Goal: Communication & Community: Answer question/provide support

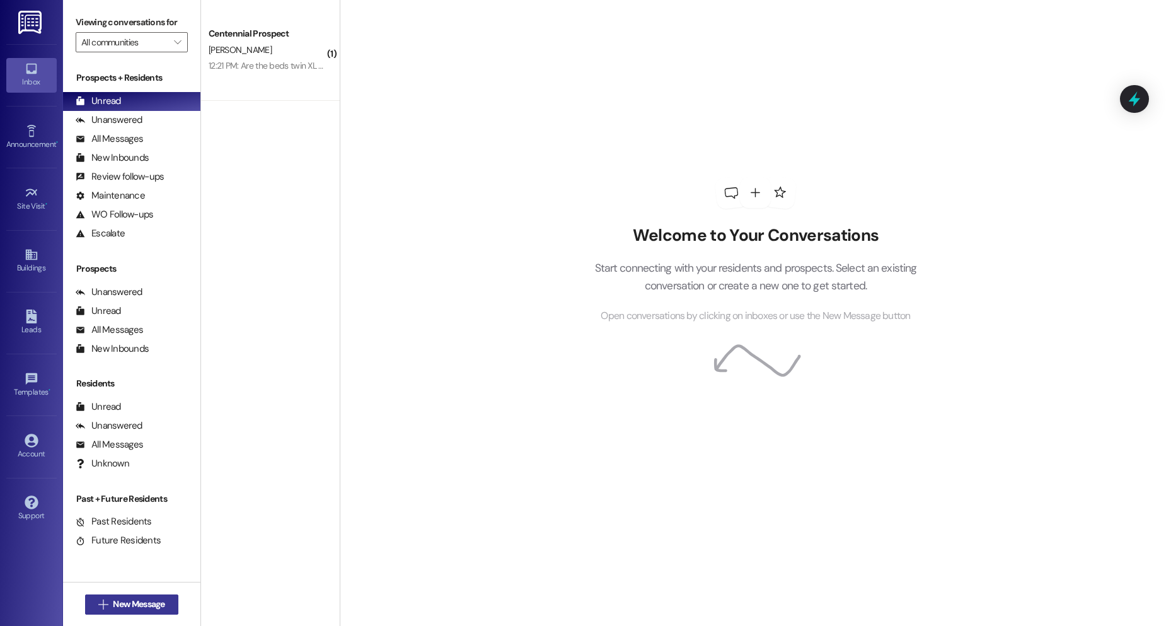
click at [139, 599] on span "New Message" at bounding box center [139, 604] width 52 height 13
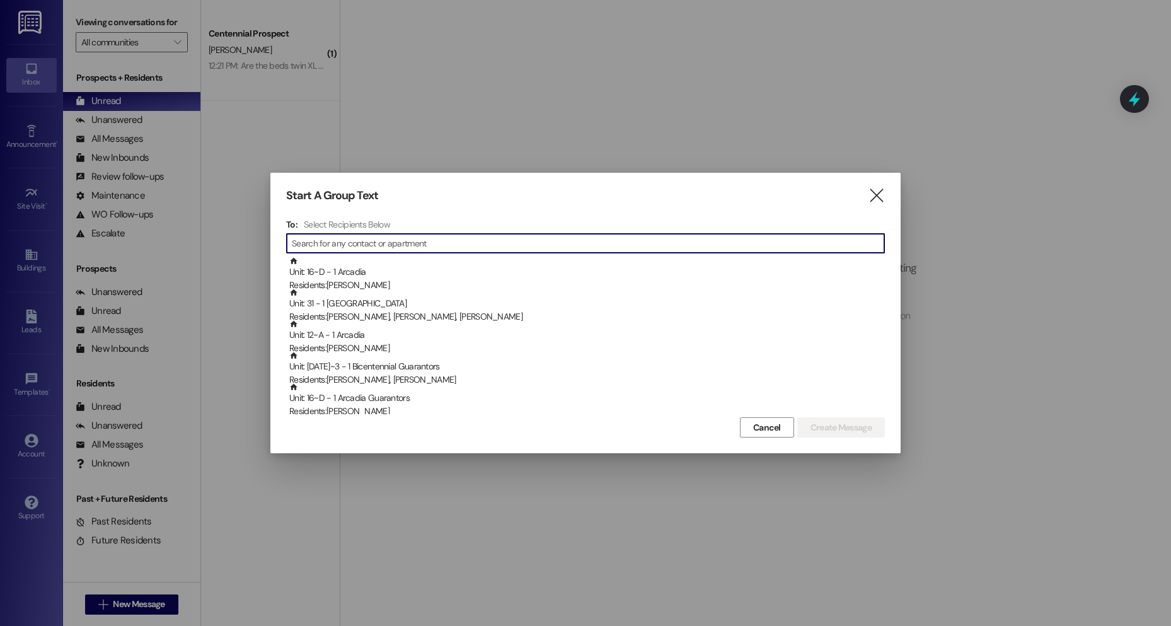
click at [343, 243] on input at bounding box center [588, 244] width 593 height 18
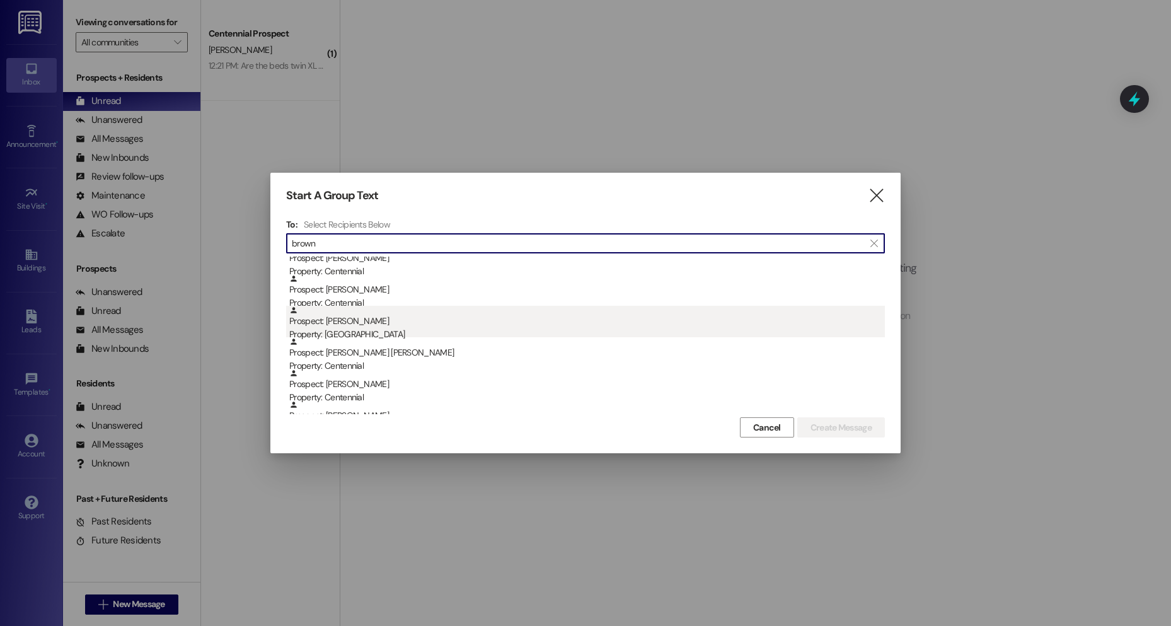
scroll to position [63, 0]
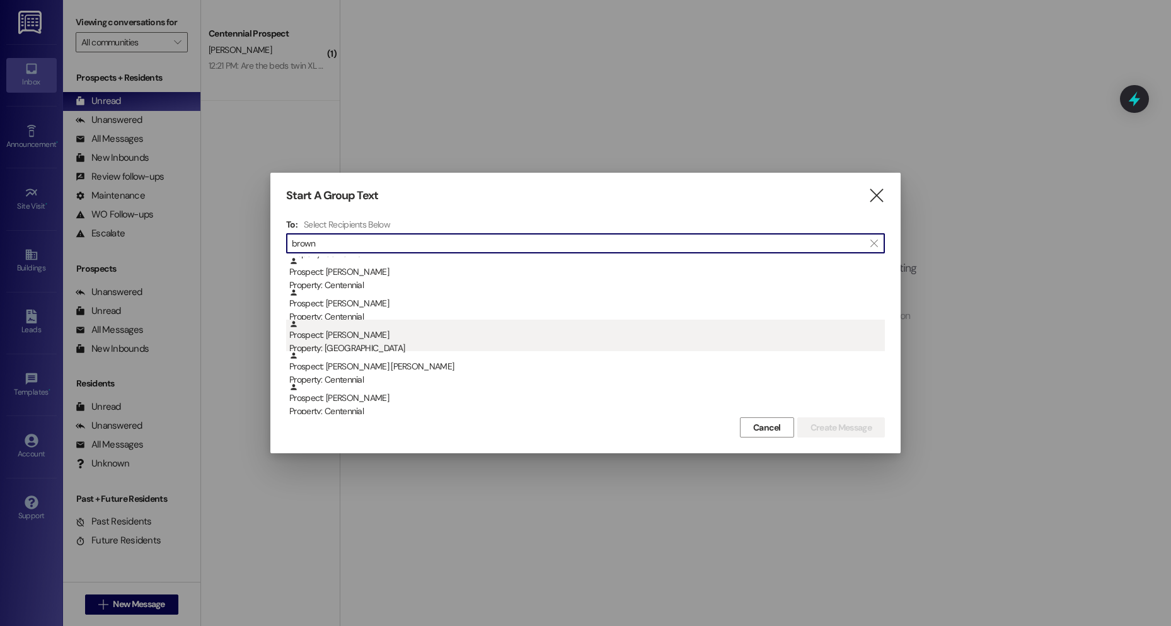
type input "brown"
click at [362, 342] on div "Property: Cornerstone" at bounding box center [587, 348] width 596 height 13
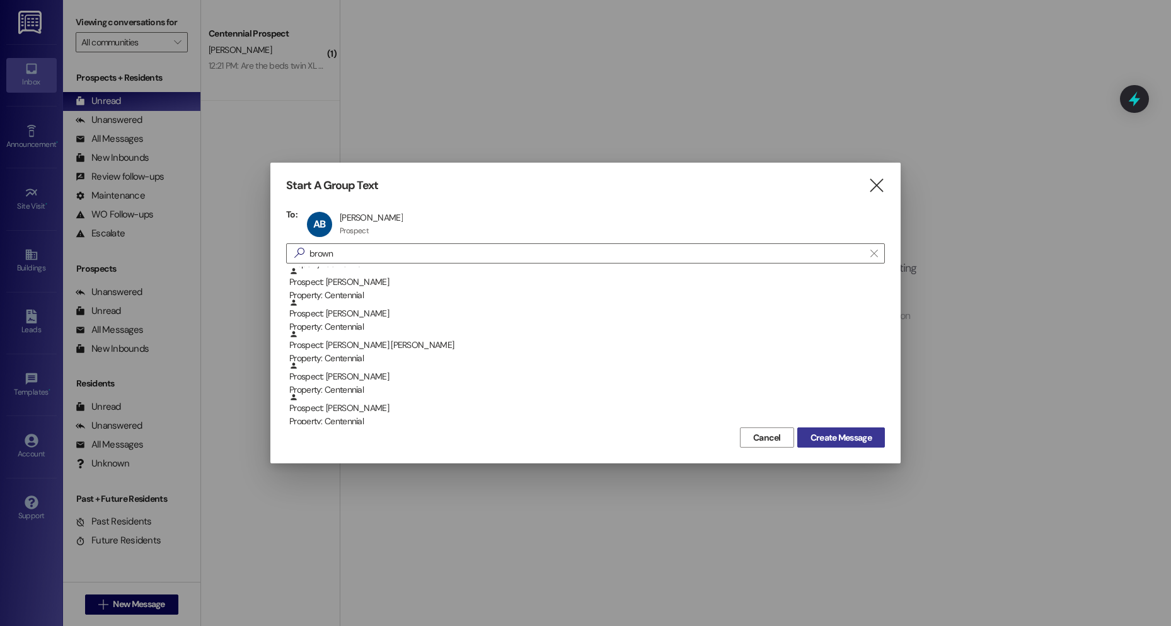
click at [826, 432] on span "Create Message" at bounding box center [841, 437] width 61 height 13
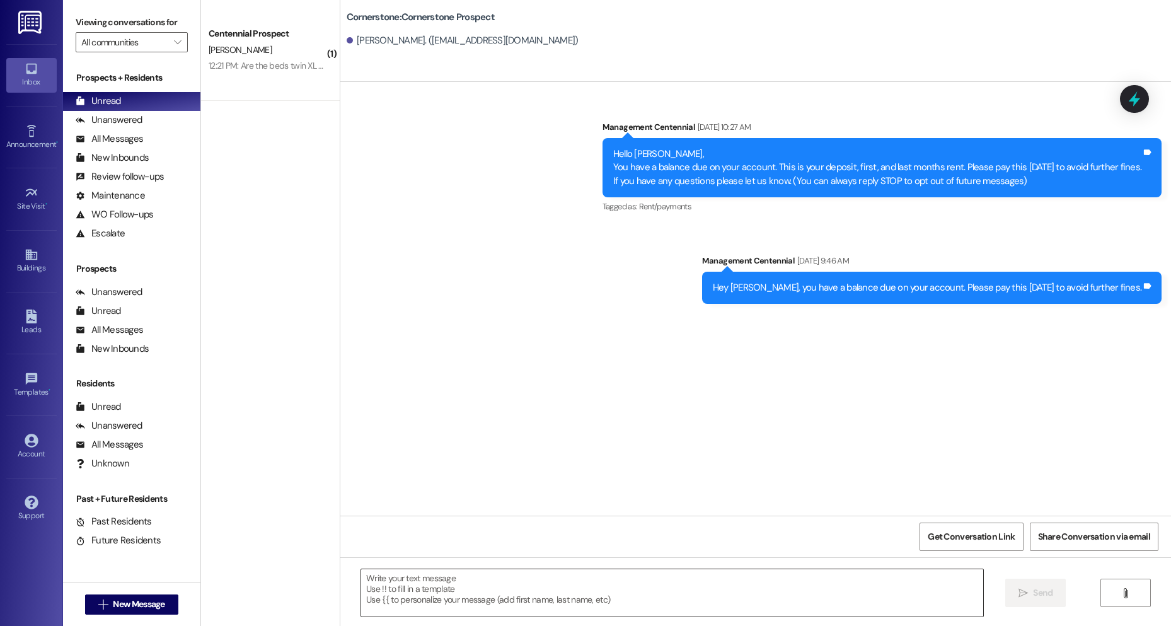
click at [632, 603] on textarea at bounding box center [672, 592] width 622 height 47
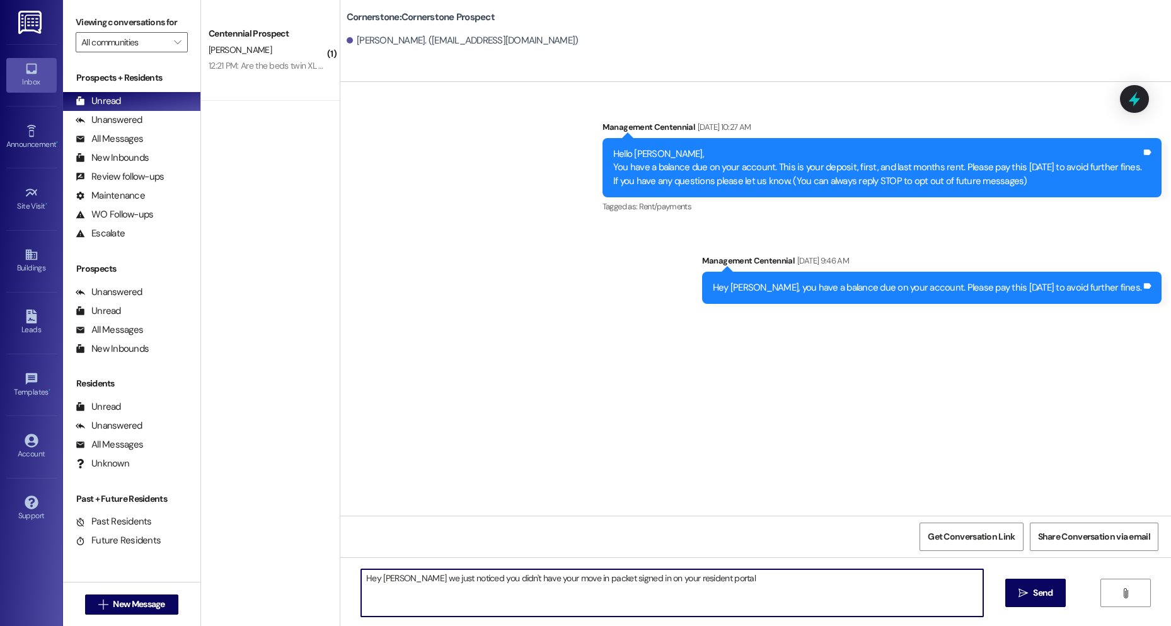
click at [722, 575] on textarea "Hey Annalea we just noticed you didn't have your move in packet signed in on yo…" at bounding box center [672, 592] width 622 height 47
click at [364, 588] on textarea "Hey Annalea we just noticed you didn't have your move in packet signed in on yo…" at bounding box center [672, 592] width 622 height 47
click at [397, 588] on textarea "Hey Annalea we just noticed you didn't have your move in packet signed in on yo…" at bounding box center [672, 592] width 622 height 47
type textarea "Hey Annalea we just noticed you didn't have your move in packet signed in on yo…"
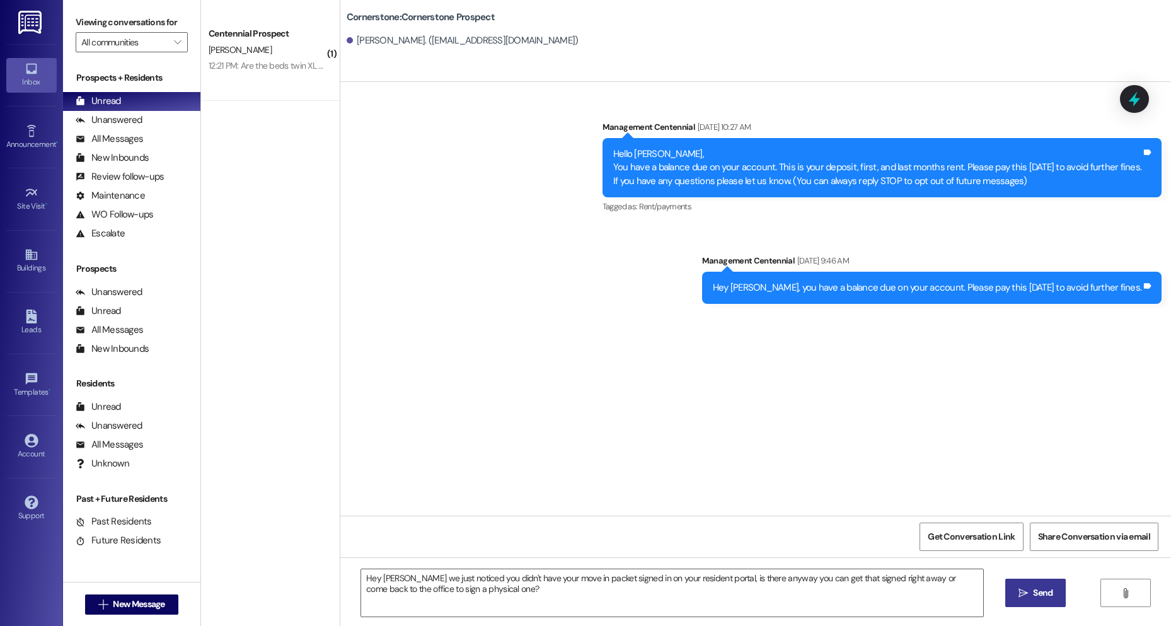
click at [1036, 595] on span "Send" at bounding box center [1043, 592] width 20 height 13
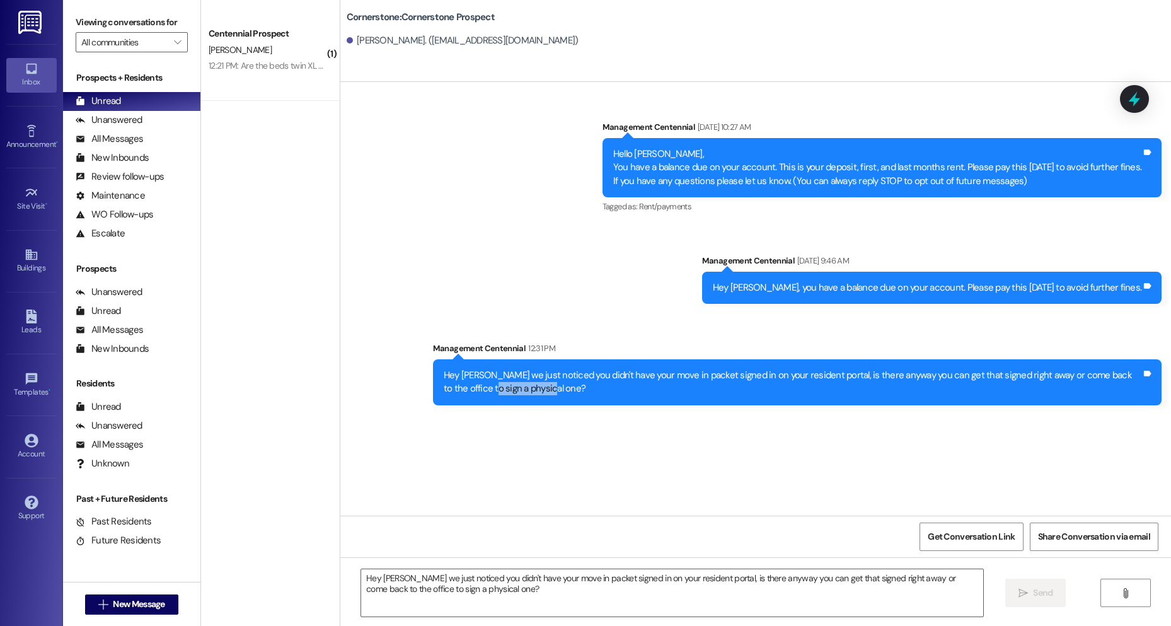
drag, startPoint x: 485, startPoint y: 387, endPoint x: 451, endPoint y: 385, distance: 34.1
click at [451, 385] on div "Hey Annalea we just noticed you didn't have your move in packet signed in on yo…" at bounding box center [793, 382] width 698 height 27
click at [519, 386] on div "Hey Annalea we just noticed you didn't have your move in packet signed in on yo…" at bounding box center [793, 382] width 698 height 27
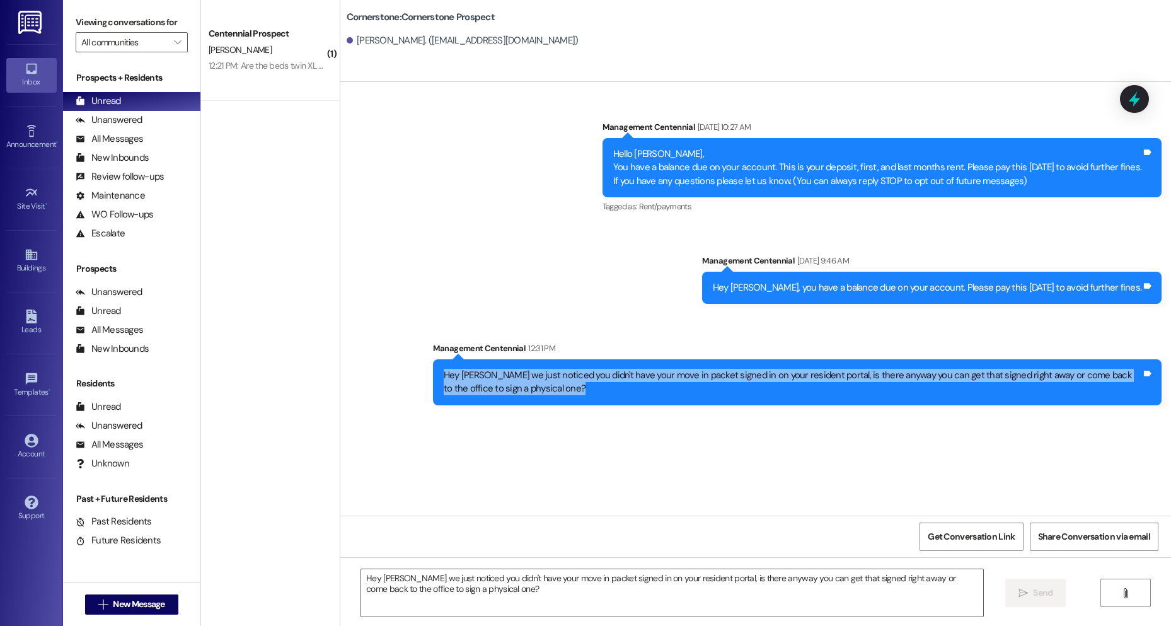
drag, startPoint x: 519, startPoint y: 386, endPoint x: 434, endPoint y: 373, distance: 86.1
click at [443, 373] on div "Hey Annalea we just noticed you didn't have your move in packet signed in on yo…" at bounding box center [793, 382] width 700 height 27
copy div "Hey Annalea we just noticed you didn't have your move in packet signed in on yo…"
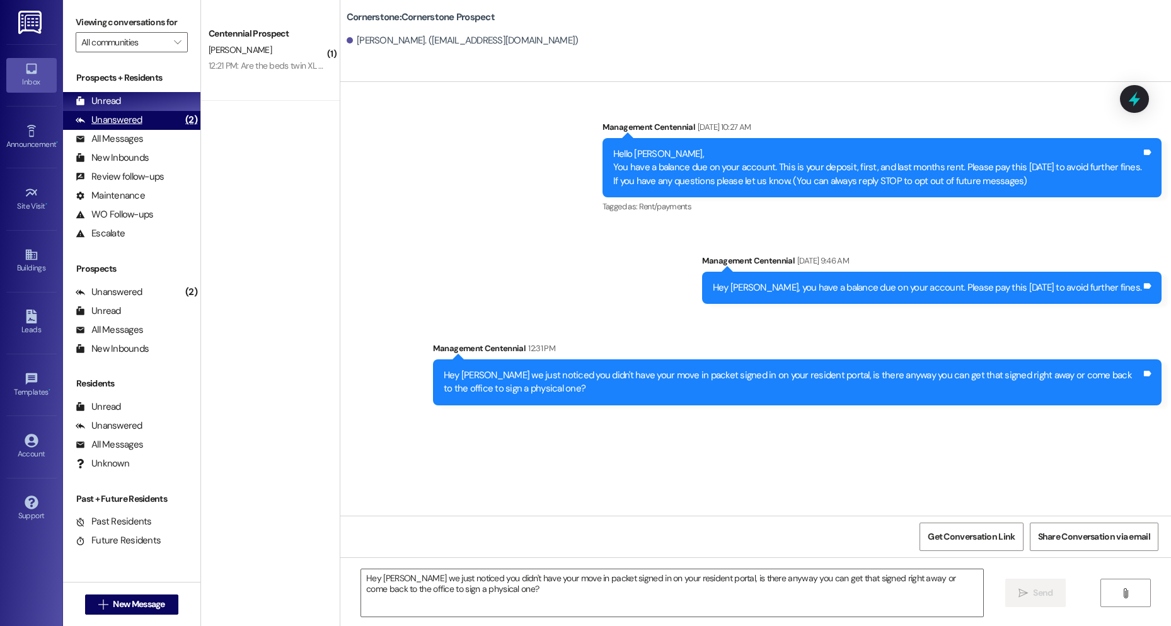
click at [129, 122] on div "Unanswered" at bounding box center [109, 119] width 67 height 13
click at [129, 103] on div "Unread (0)" at bounding box center [131, 101] width 137 height 19
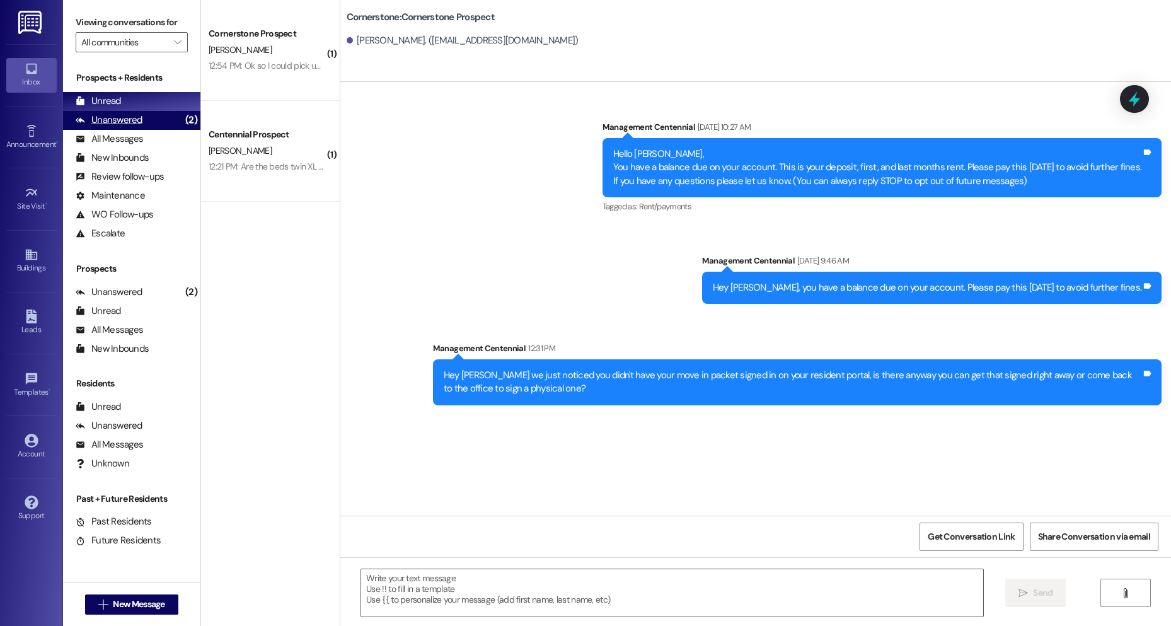
click at [134, 115] on div "Unanswered" at bounding box center [109, 119] width 67 height 13
click at [133, 105] on div "Unread (0)" at bounding box center [131, 101] width 137 height 19
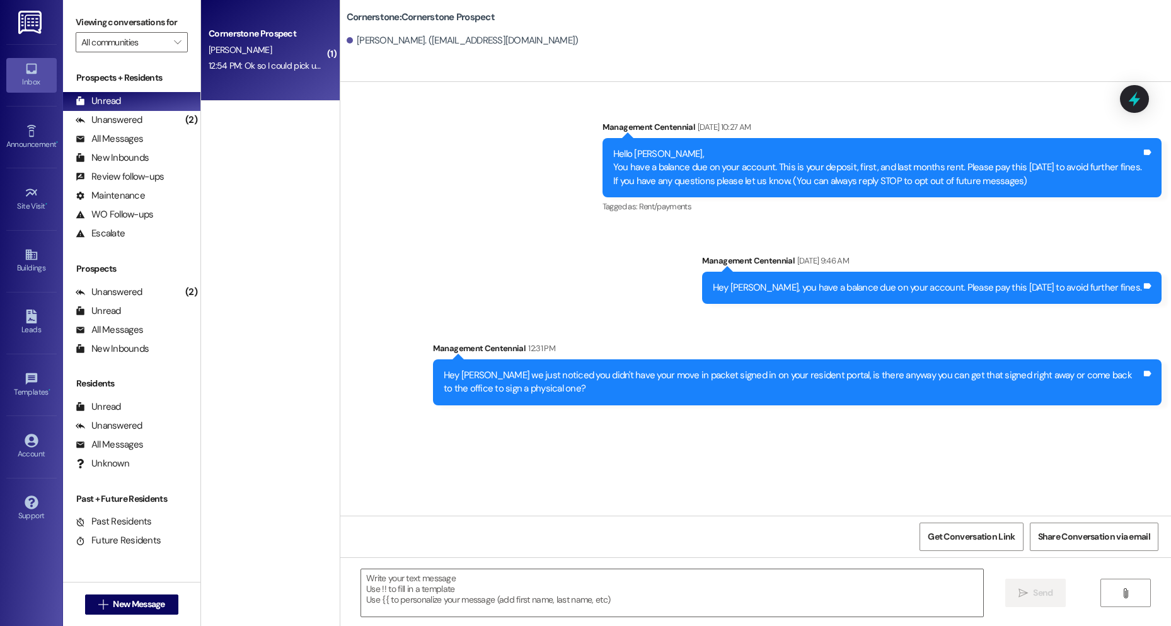
click at [293, 74] on div "Cornerstone Prospect M. Chapa 12:54 PM: Ok so I could pick up the key at 9. And…" at bounding box center [270, 50] width 139 height 101
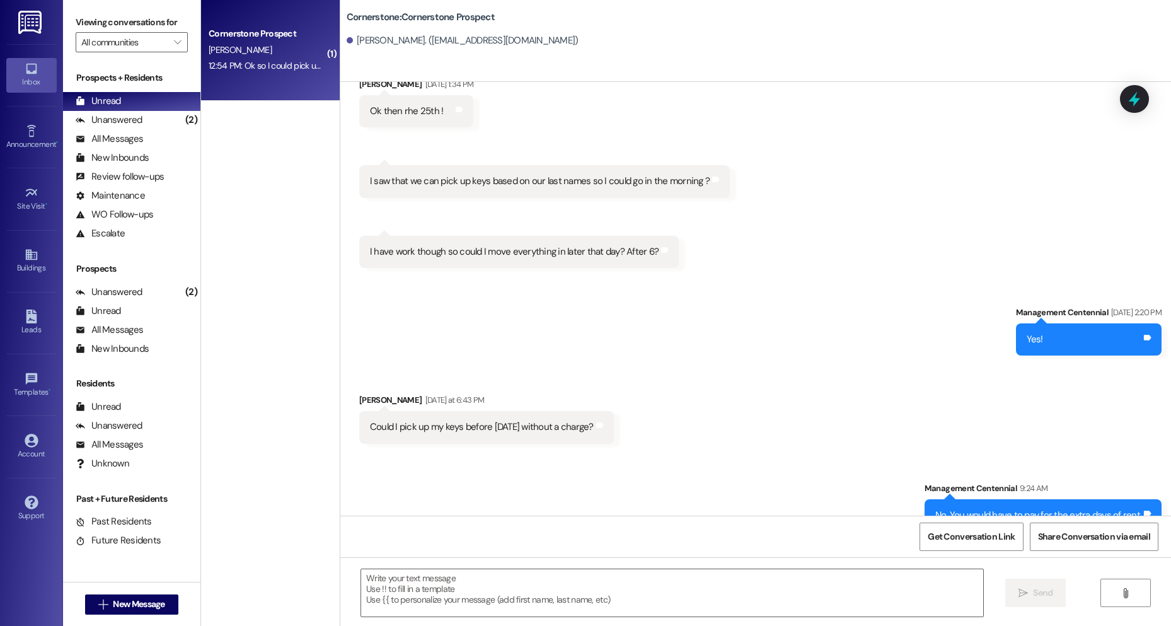
scroll to position [2541, 0]
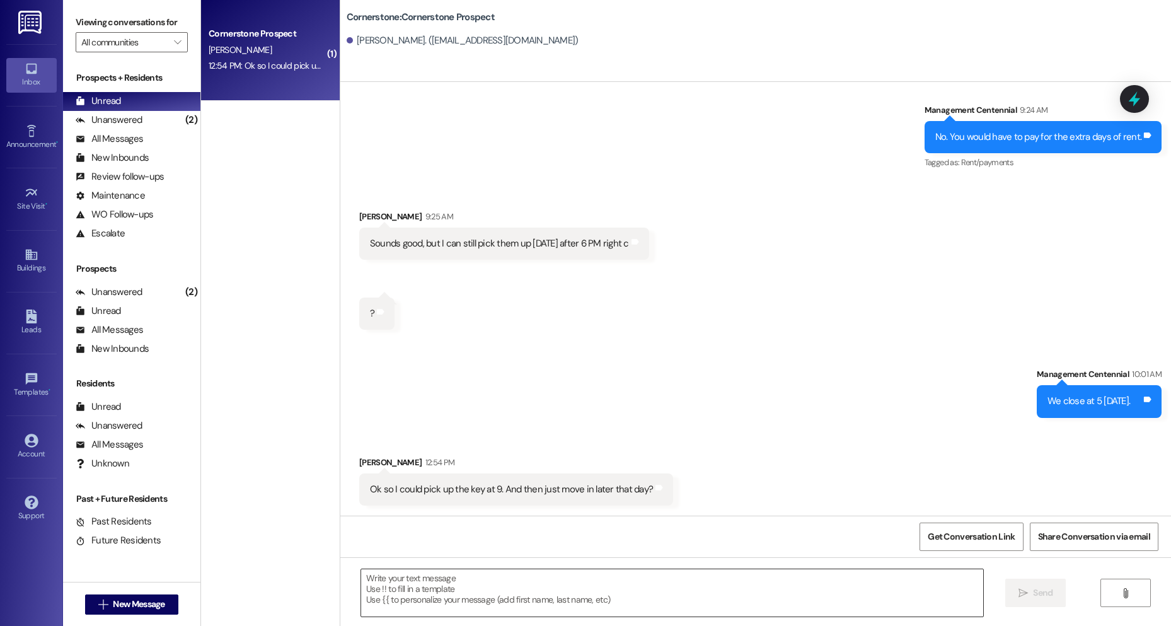
click at [623, 586] on textarea at bounding box center [672, 592] width 622 height 47
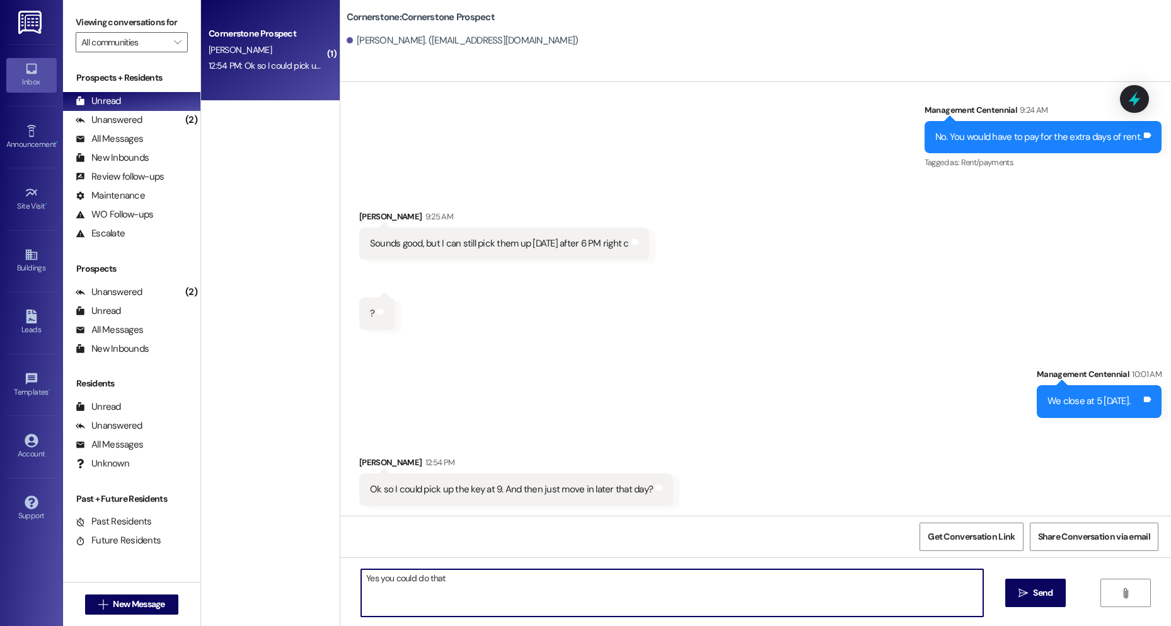
type textarea "Yes you could do that!"
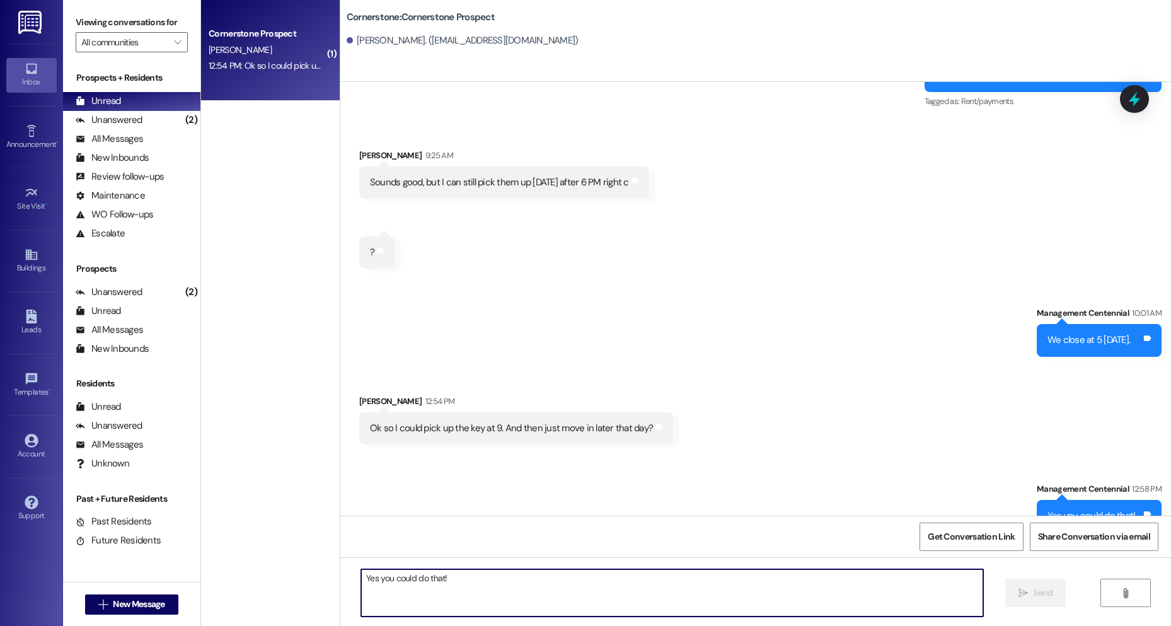
scroll to position [2628, 0]
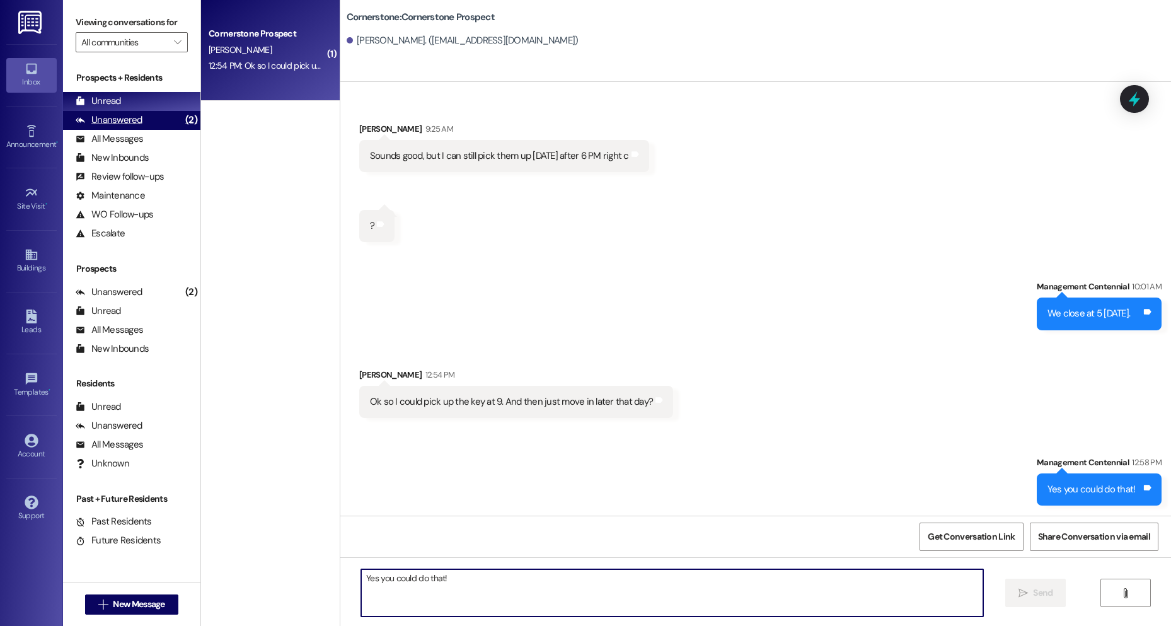
click at [110, 115] on div "Unanswered" at bounding box center [109, 119] width 67 height 13
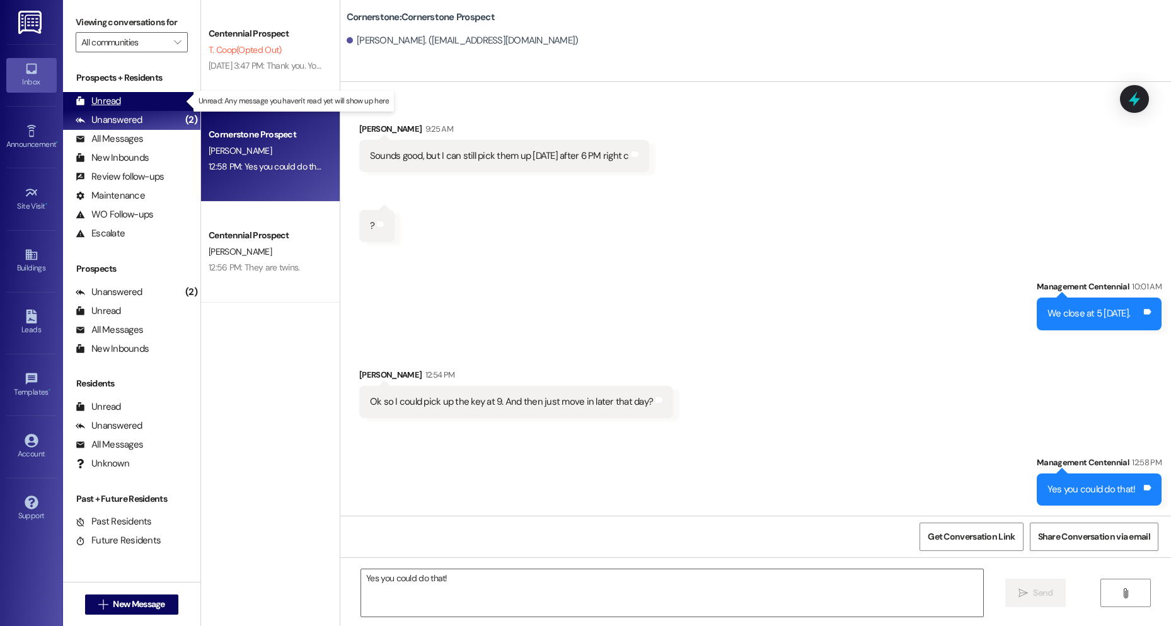
click at [124, 102] on div "Unread (0)" at bounding box center [131, 101] width 137 height 19
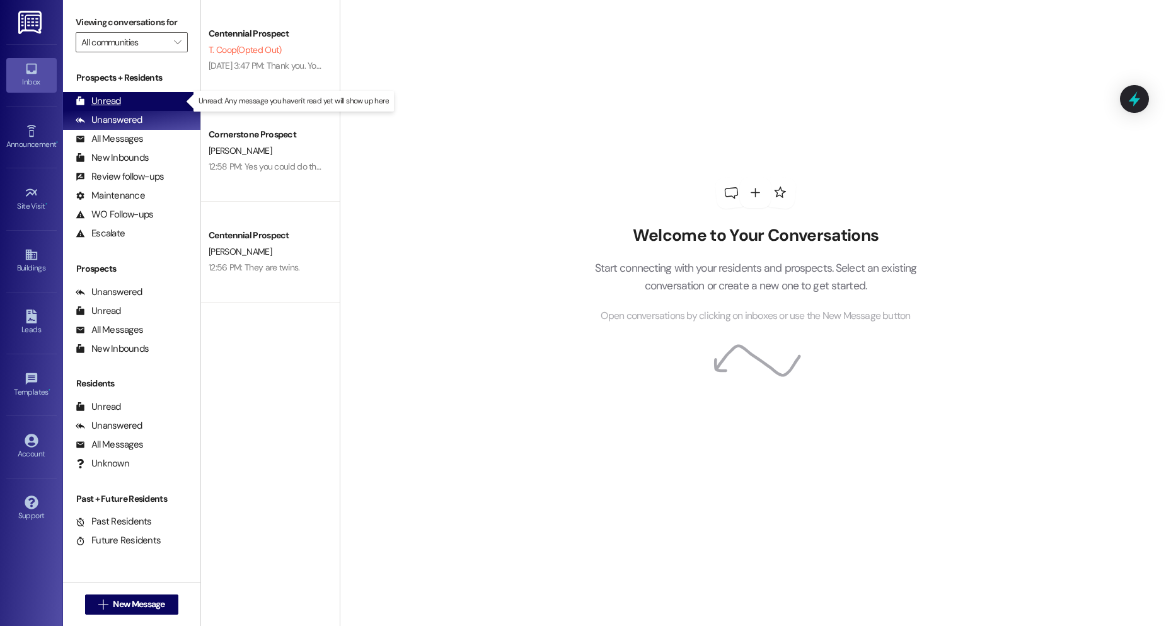
click at [96, 107] on div "Unread" at bounding box center [98, 101] width 45 height 13
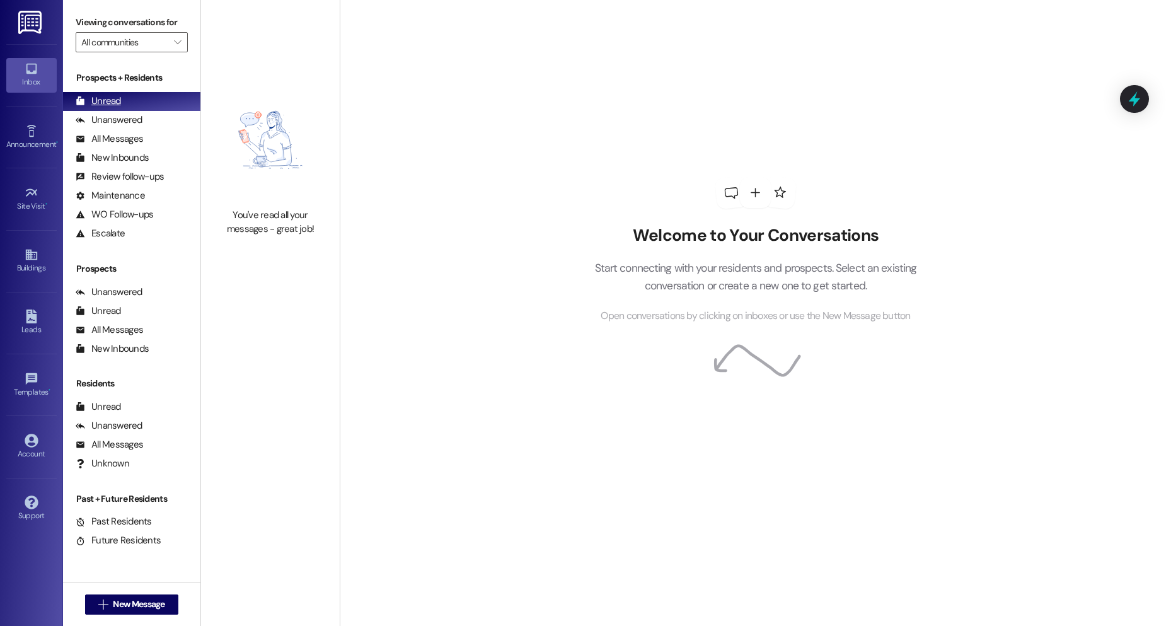
click at [129, 104] on div "Unread (0)" at bounding box center [131, 101] width 137 height 19
click at [128, 114] on div "Unanswered" at bounding box center [109, 119] width 67 height 13
click at [128, 100] on div "Unread (0)" at bounding box center [131, 101] width 137 height 19
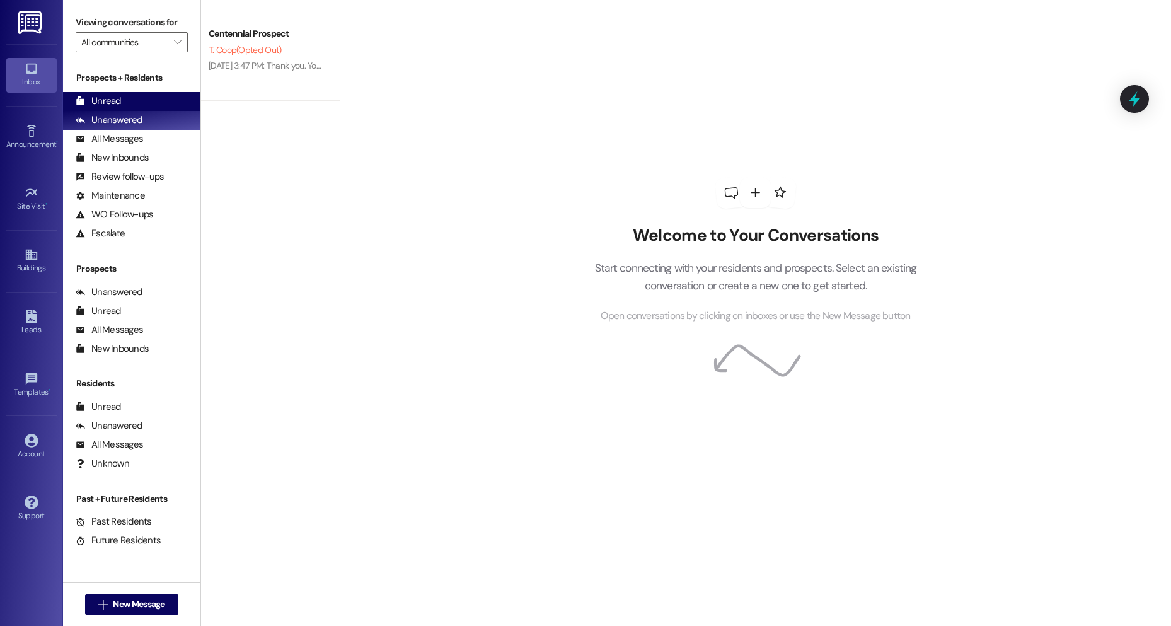
click at [160, 107] on div "Unread (0)" at bounding box center [131, 101] width 137 height 19
